Goal: Task Accomplishment & Management: Manage account settings

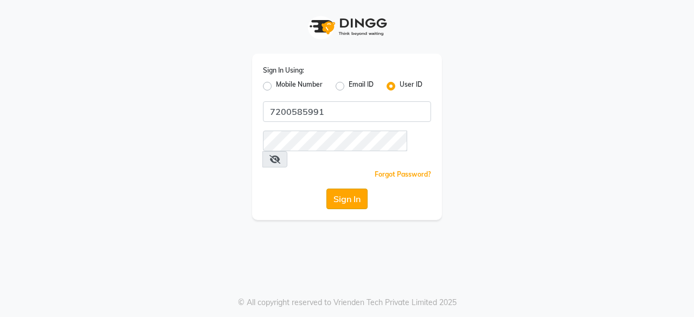
click at [350, 189] on button "Sign In" at bounding box center [346, 199] width 41 height 21
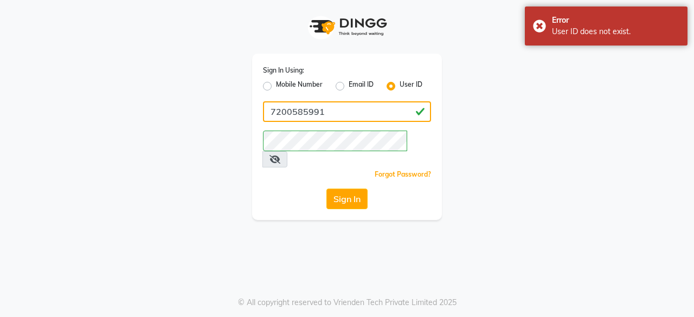
click at [324, 109] on input "7200585991" at bounding box center [347, 111] width 168 height 21
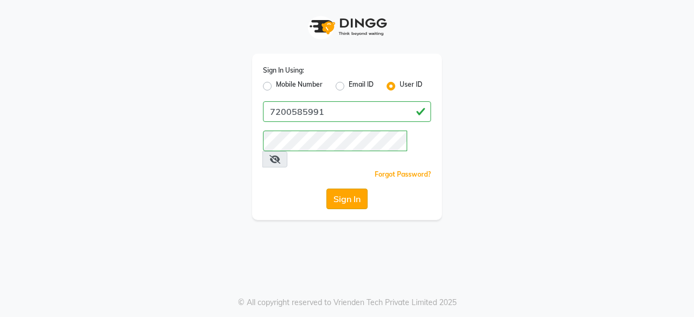
click at [342, 189] on button "Sign In" at bounding box center [346, 199] width 41 height 21
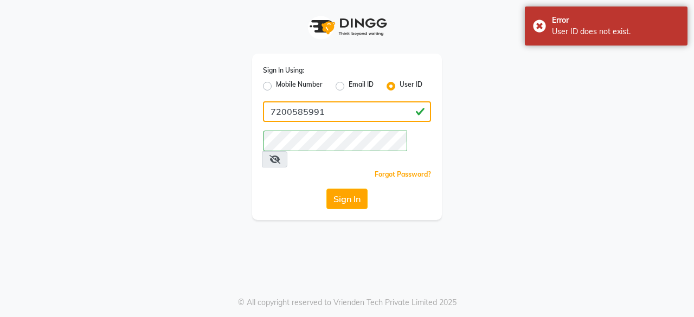
click at [349, 101] on input "7200585991" at bounding box center [347, 111] width 168 height 21
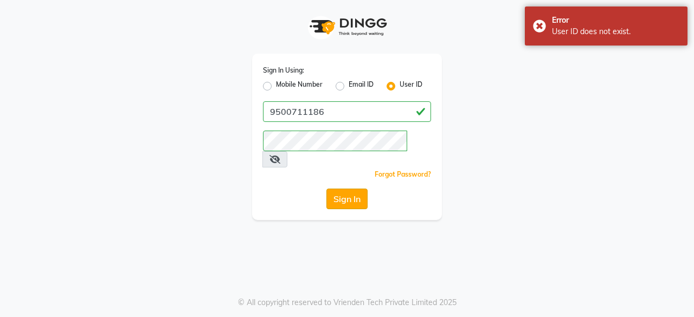
click at [351, 189] on button "Sign In" at bounding box center [346, 199] width 41 height 21
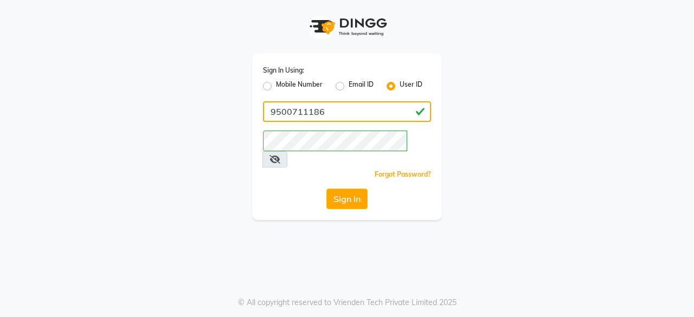
click at [345, 111] on input "9500711186" at bounding box center [347, 111] width 168 height 21
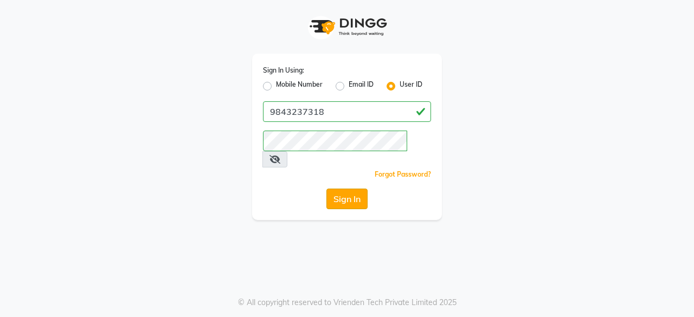
click at [339, 189] on button "Sign In" at bounding box center [346, 199] width 41 height 21
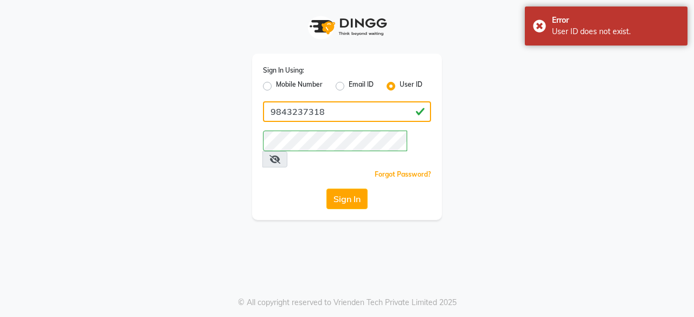
click at [347, 113] on input "9843237318" at bounding box center [347, 111] width 168 height 21
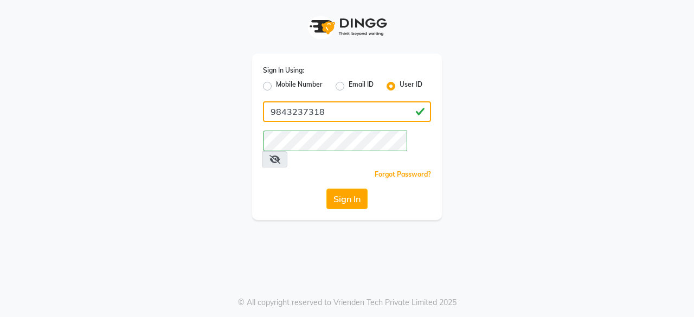
type input "7200585991"
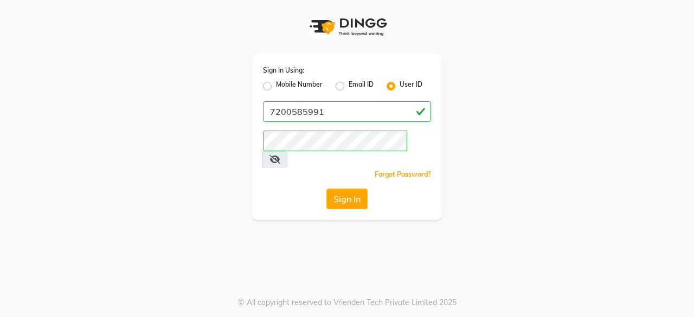
click at [280, 155] on icon at bounding box center [274, 159] width 11 height 9
click at [276, 86] on label "Mobile Number" at bounding box center [299, 86] width 47 height 13
click at [276, 86] on input "Mobile Number" at bounding box center [279, 83] width 7 height 7
radio input "true"
radio input "false"
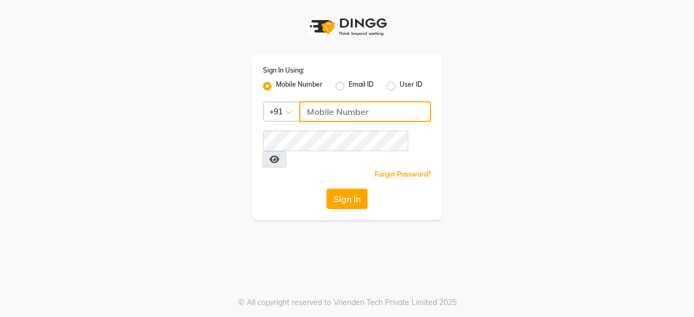
click at [392, 111] on input "Username" at bounding box center [365, 111] width 132 height 21
type input "7200585991"
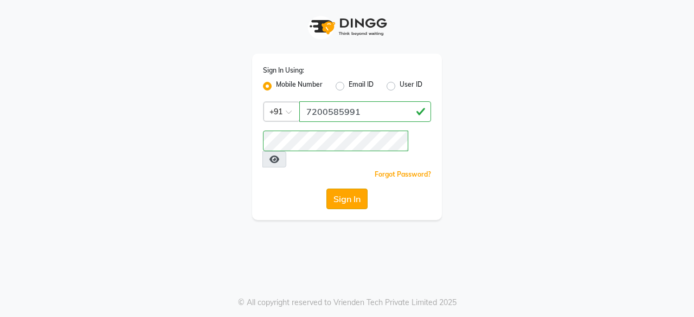
click at [351, 189] on button "Sign In" at bounding box center [346, 199] width 41 height 21
